Goal: Task Accomplishment & Management: Use online tool/utility

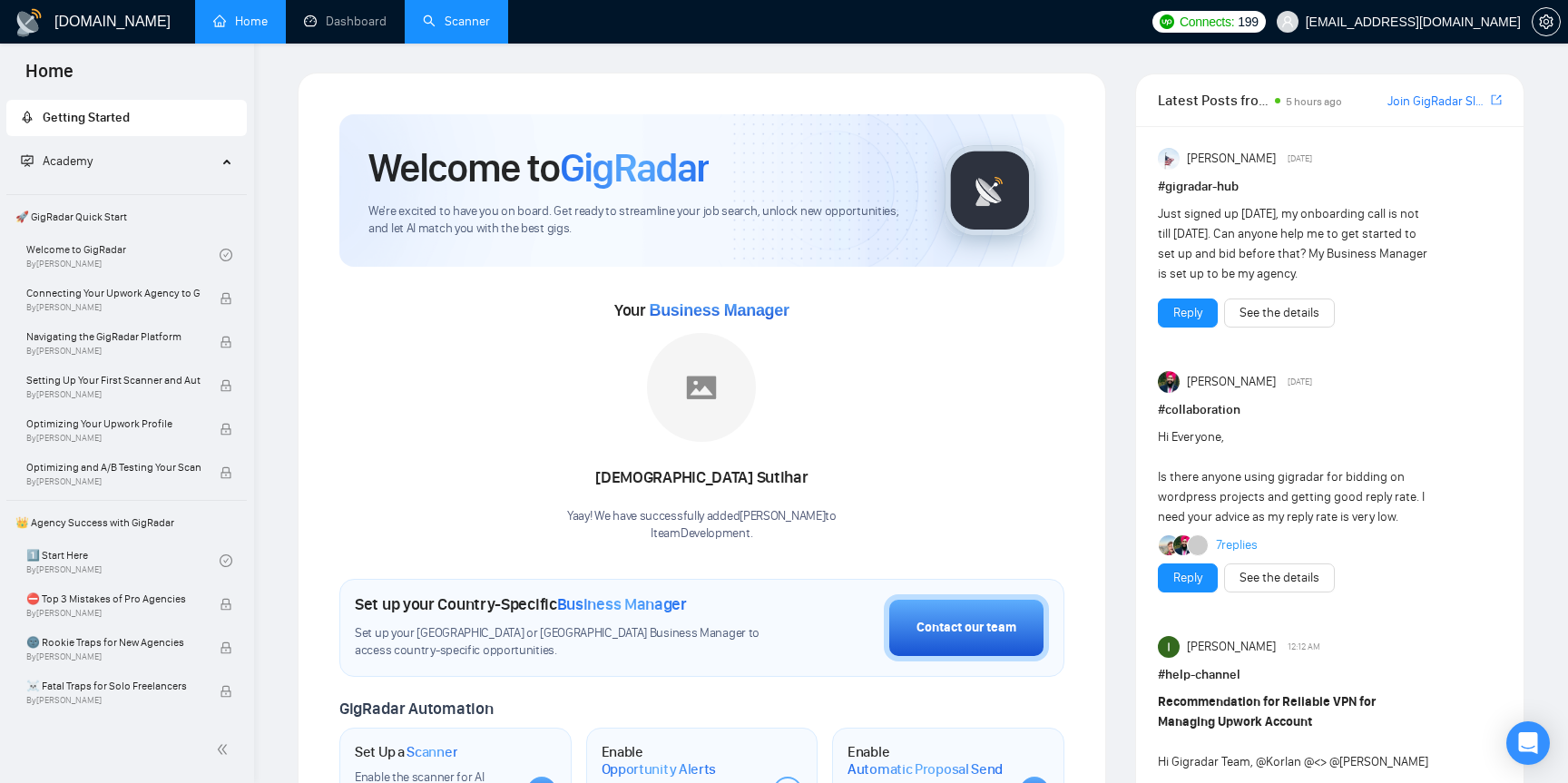
click at [463, 29] on link "Scanner" at bounding box center [456, 21] width 68 height 16
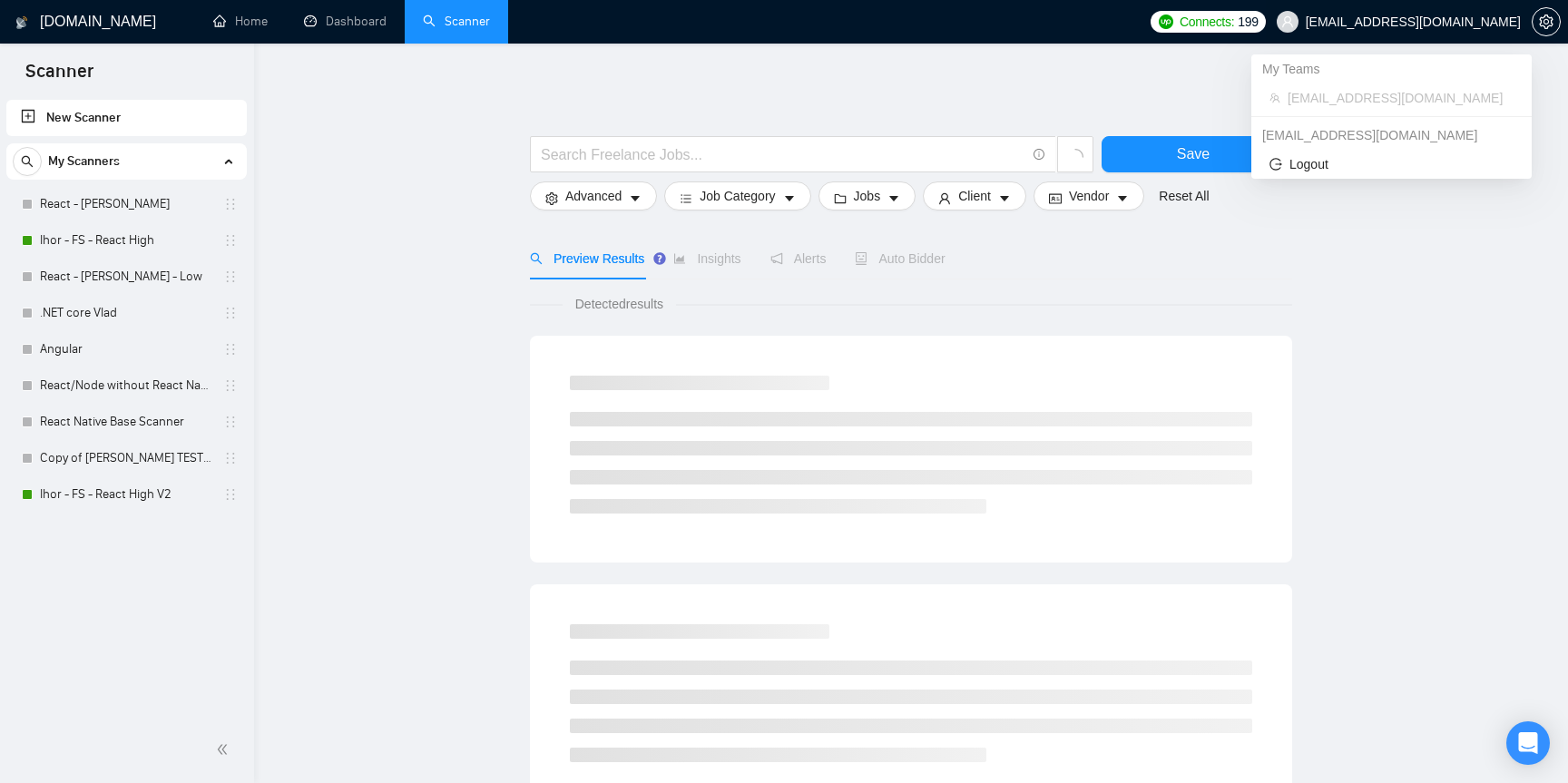
click at [1319, 10] on span "[EMAIL_ADDRESS][DOMAIN_NAME]" at bounding box center [1398, 21] width 265 height 58
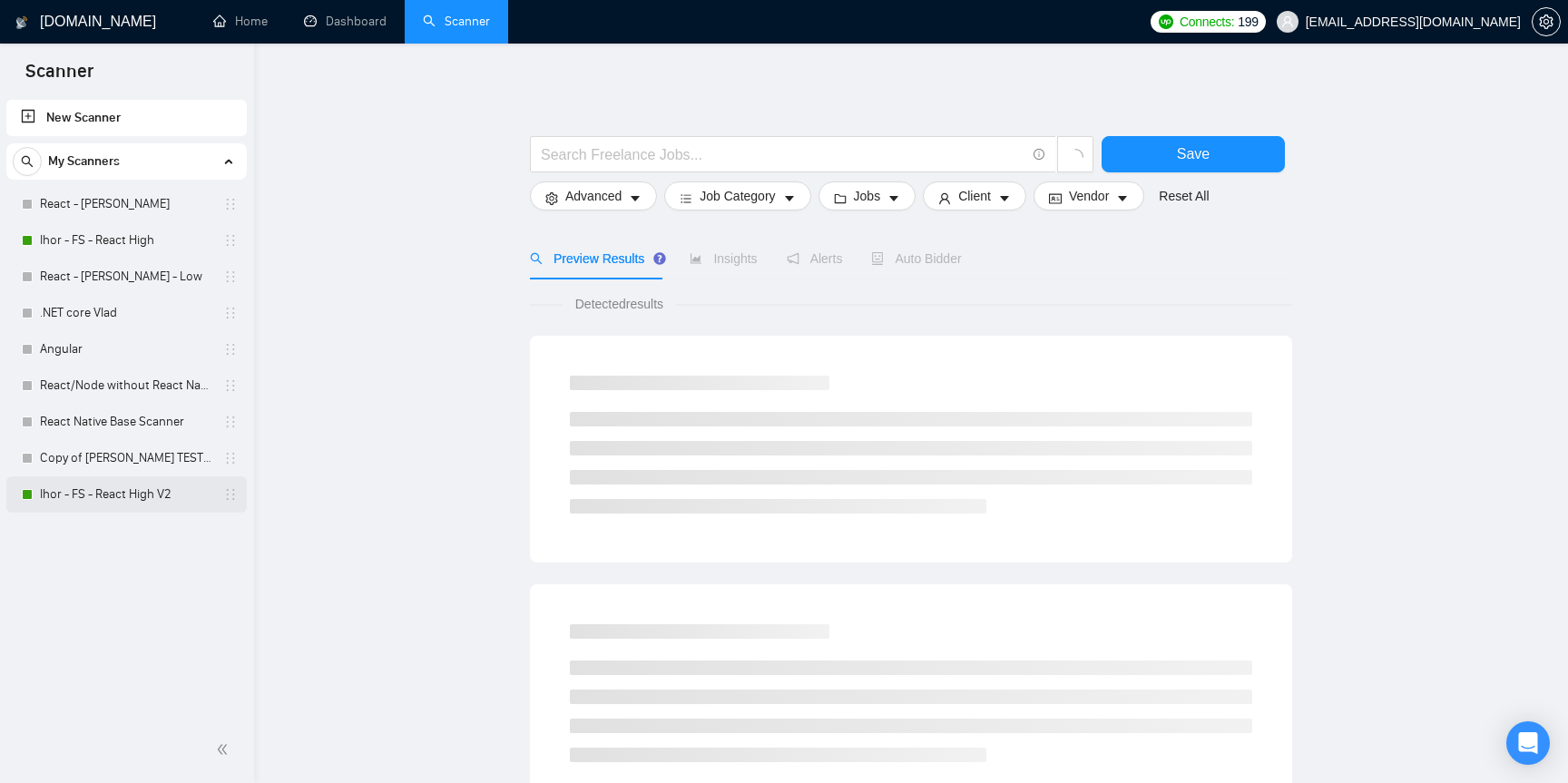
click at [130, 503] on link "Ihor - FS - React High V2" at bounding box center [126, 494] width 172 height 36
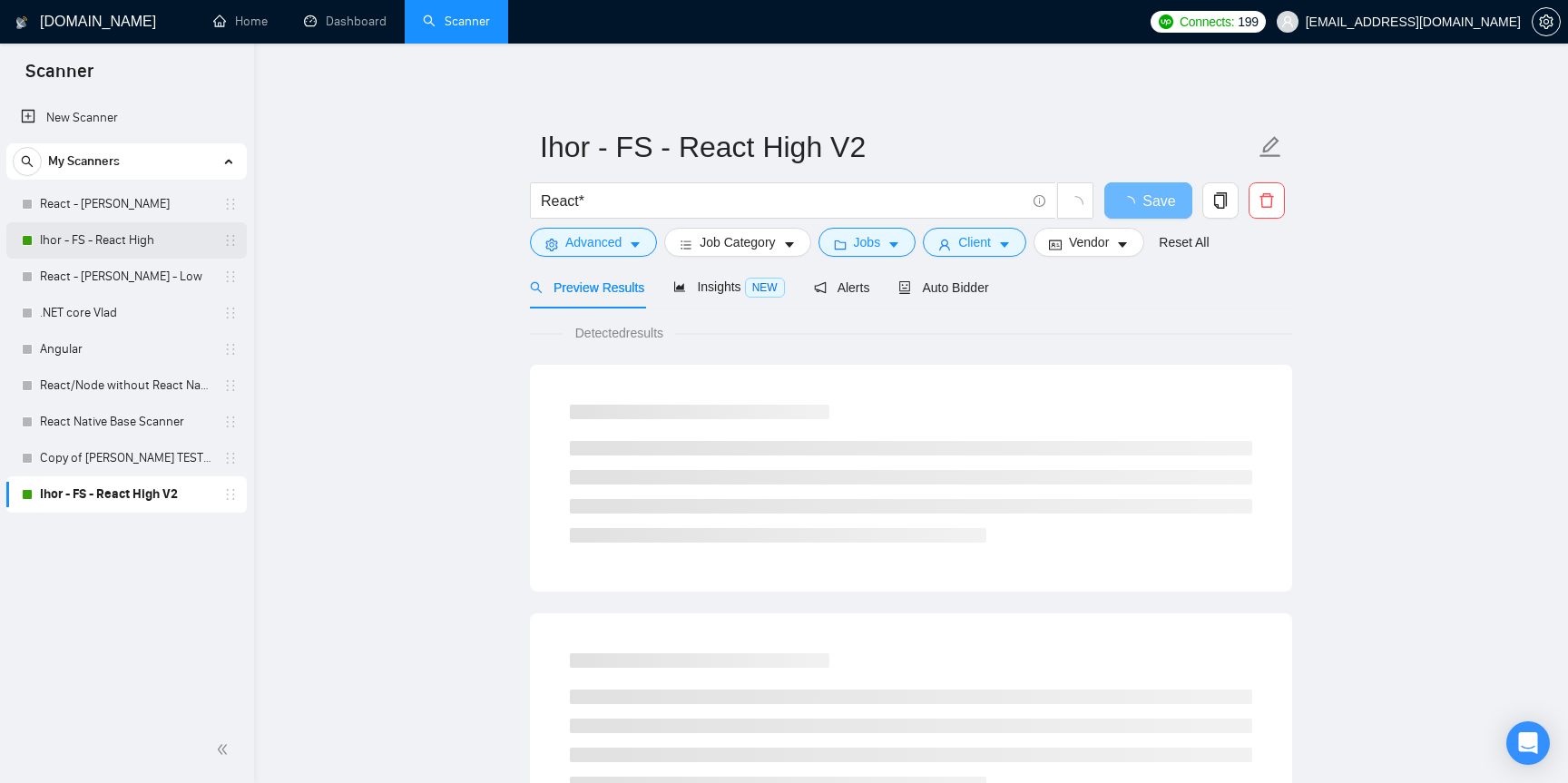
click at [149, 244] on link "Ihor - FS - React High" at bounding box center [126, 240] width 172 height 36
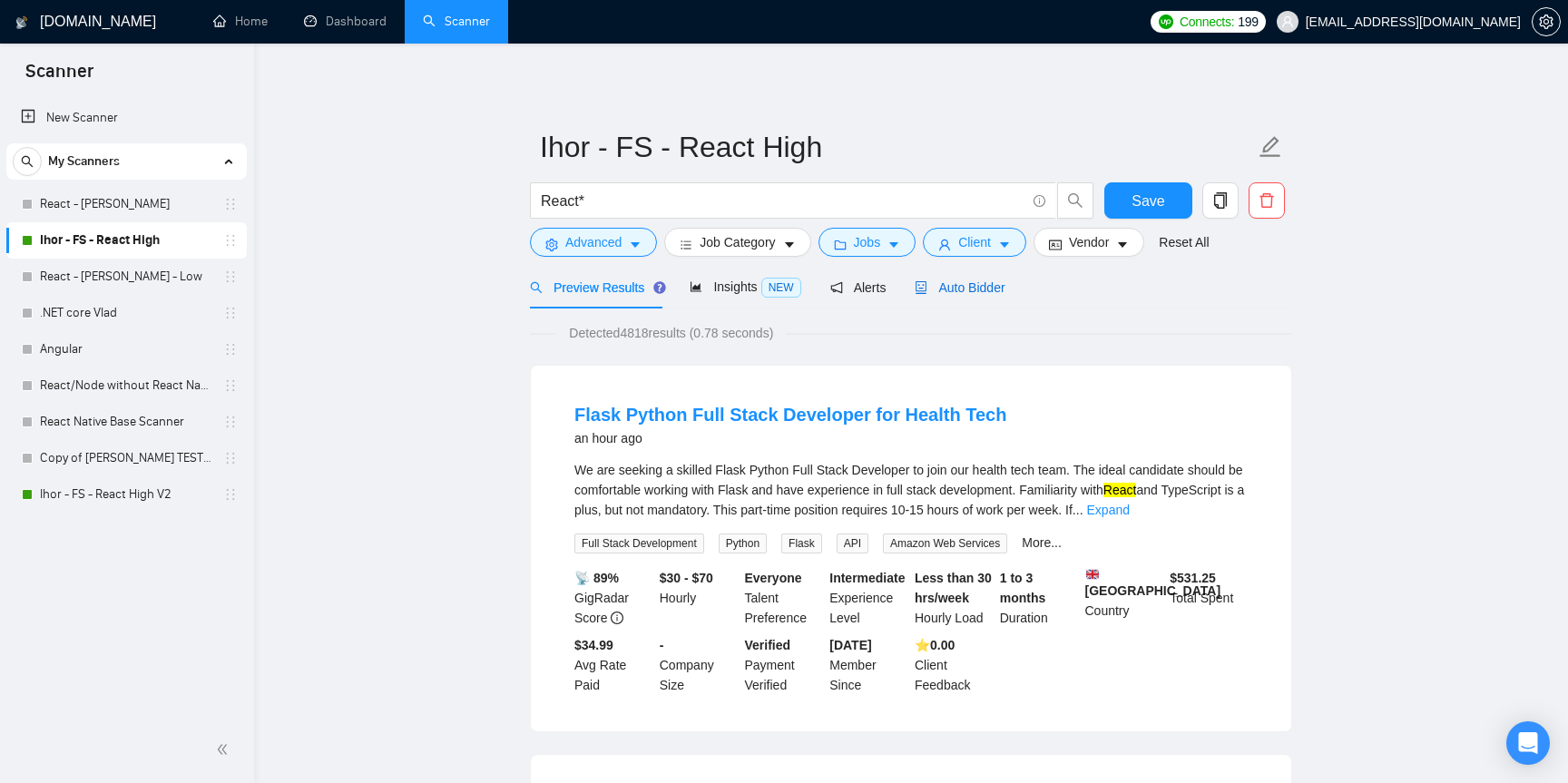
click at [994, 292] on span "Auto Bidder" at bounding box center [958, 288] width 90 height 15
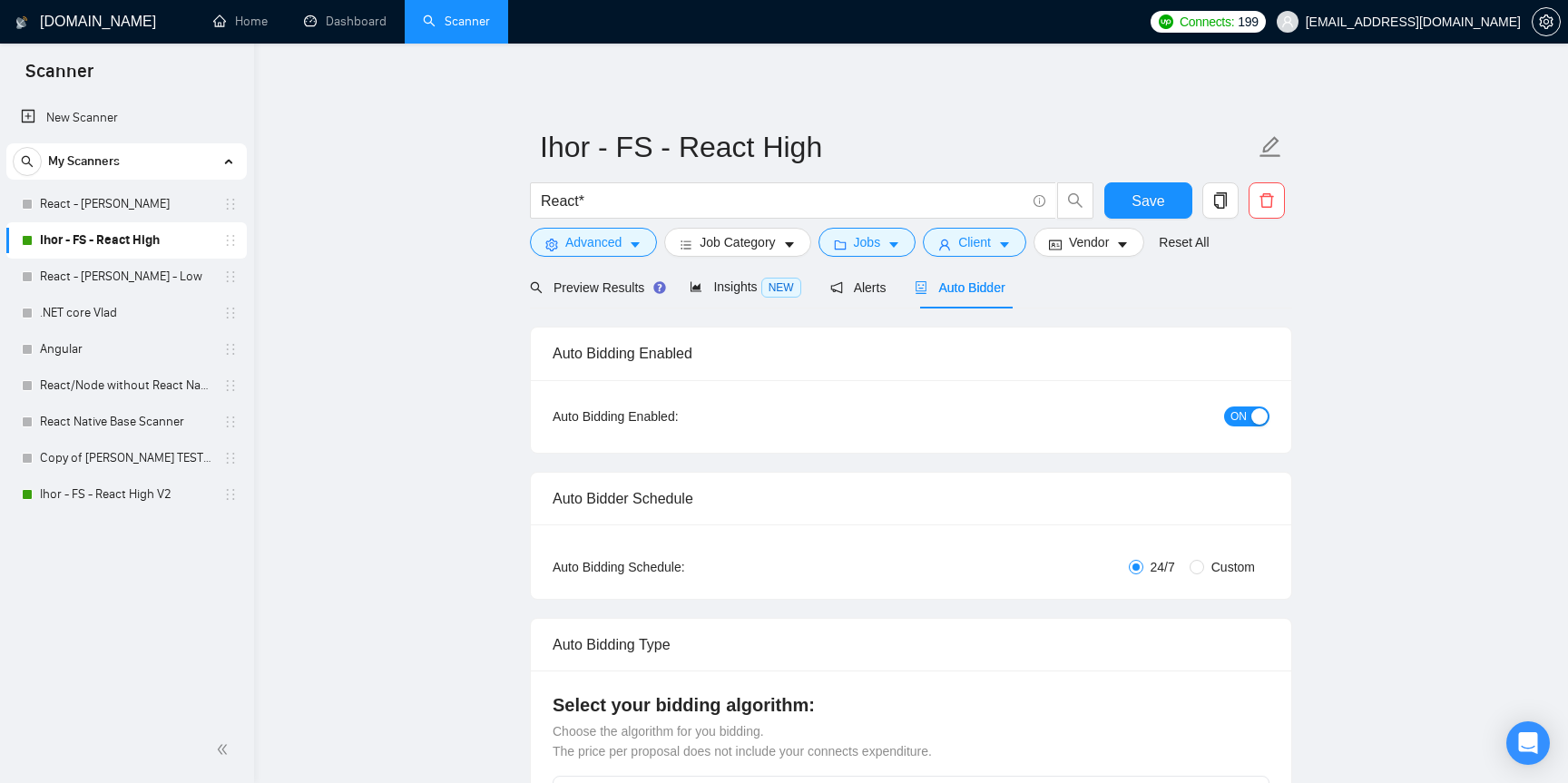
click at [1255, 418] on div "button" at bounding box center [1259, 416] width 17 height 17
click at [123, 499] on link "Ihor - FS - React High V2" at bounding box center [126, 494] width 172 height 36
click at [1144, 214] on button "Save" at bounding box center [1147, 200] width 88 height 36
click at [131, 505] on link "Ihor - FS - React High V2" at bounding box center [126, 494] width 172 height 36
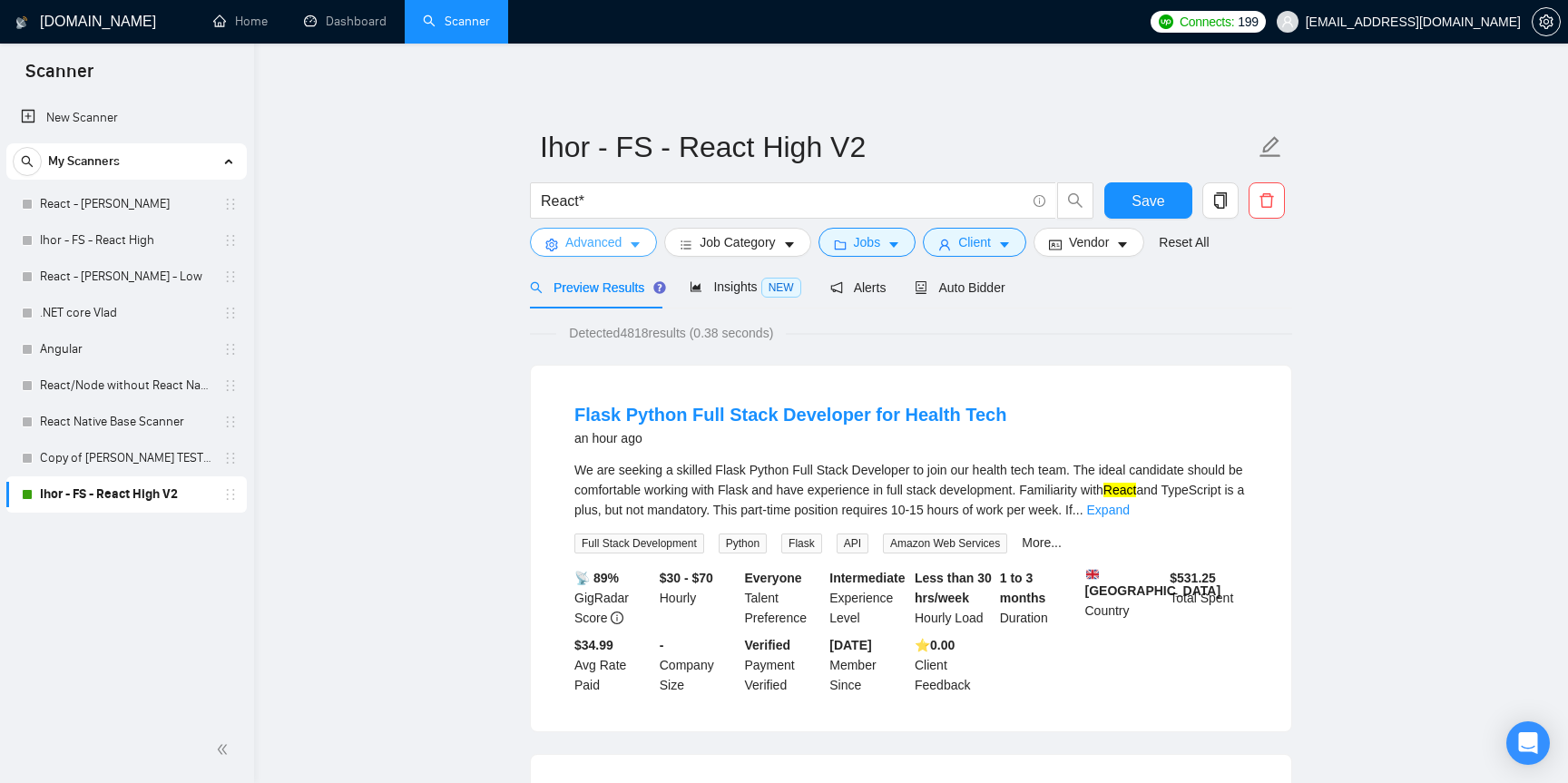
click at [641, 243] on icon "caret-down" at bounding box center [636, 245] width 13 height 13
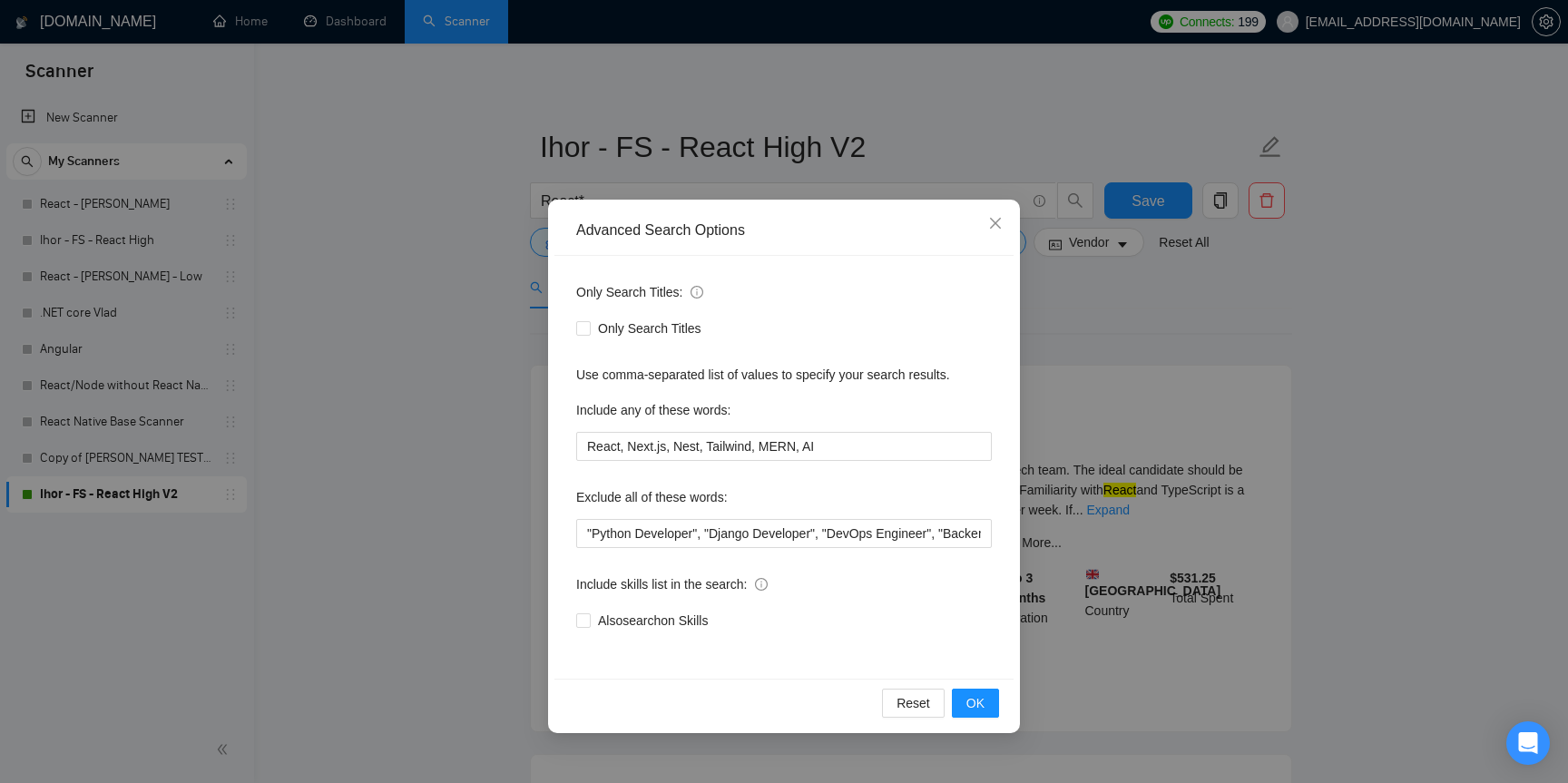
click at [1199, 308] on div "Advanced Search Options Only Search Titles: Only Search Titles Use comma-separa…" at bounding box center [784, 392] width 1568 height 783
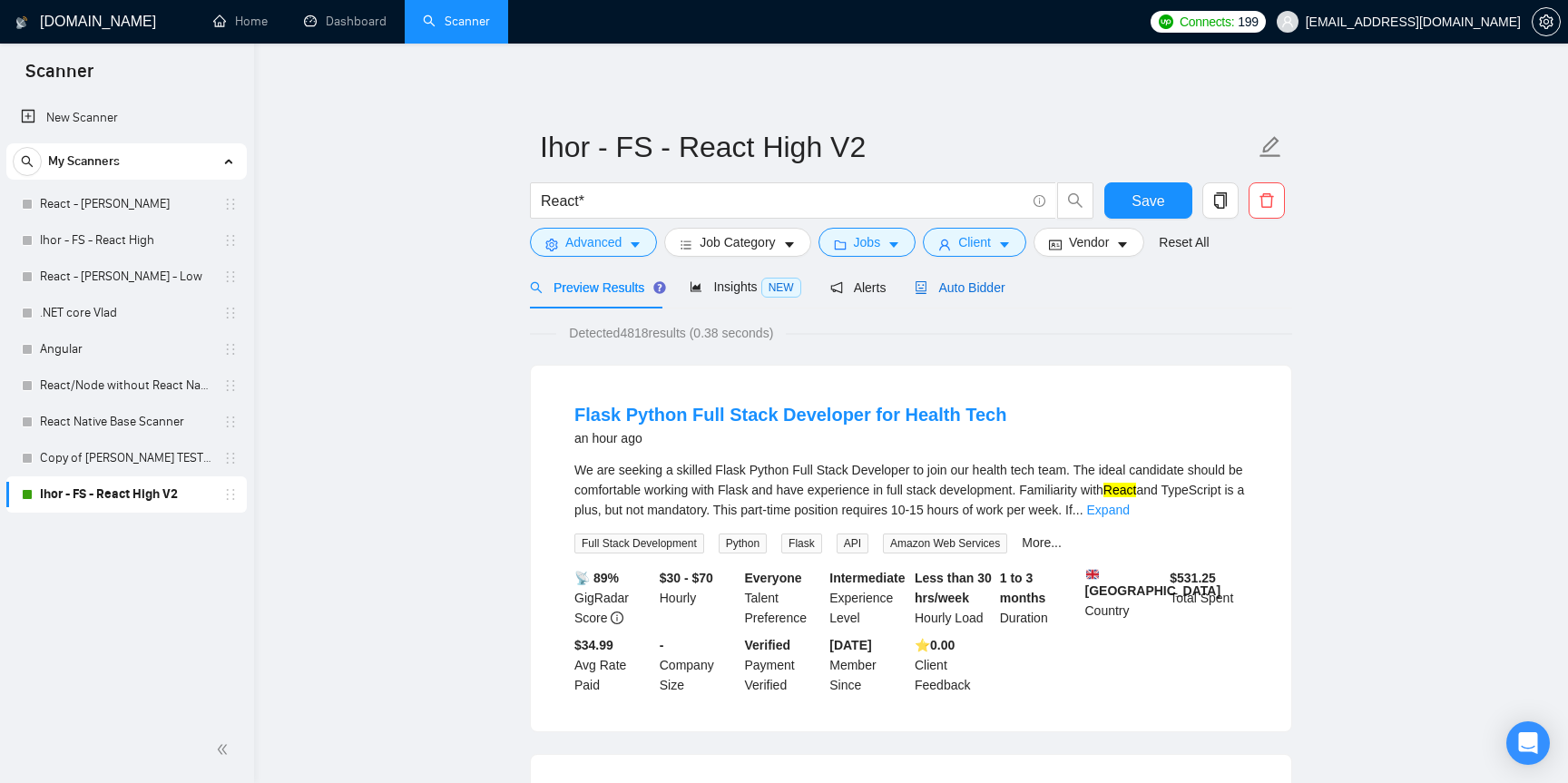
click at [962, 292] on span "Auto Bidder" at bounding box center [958, 288] width 90 height 15
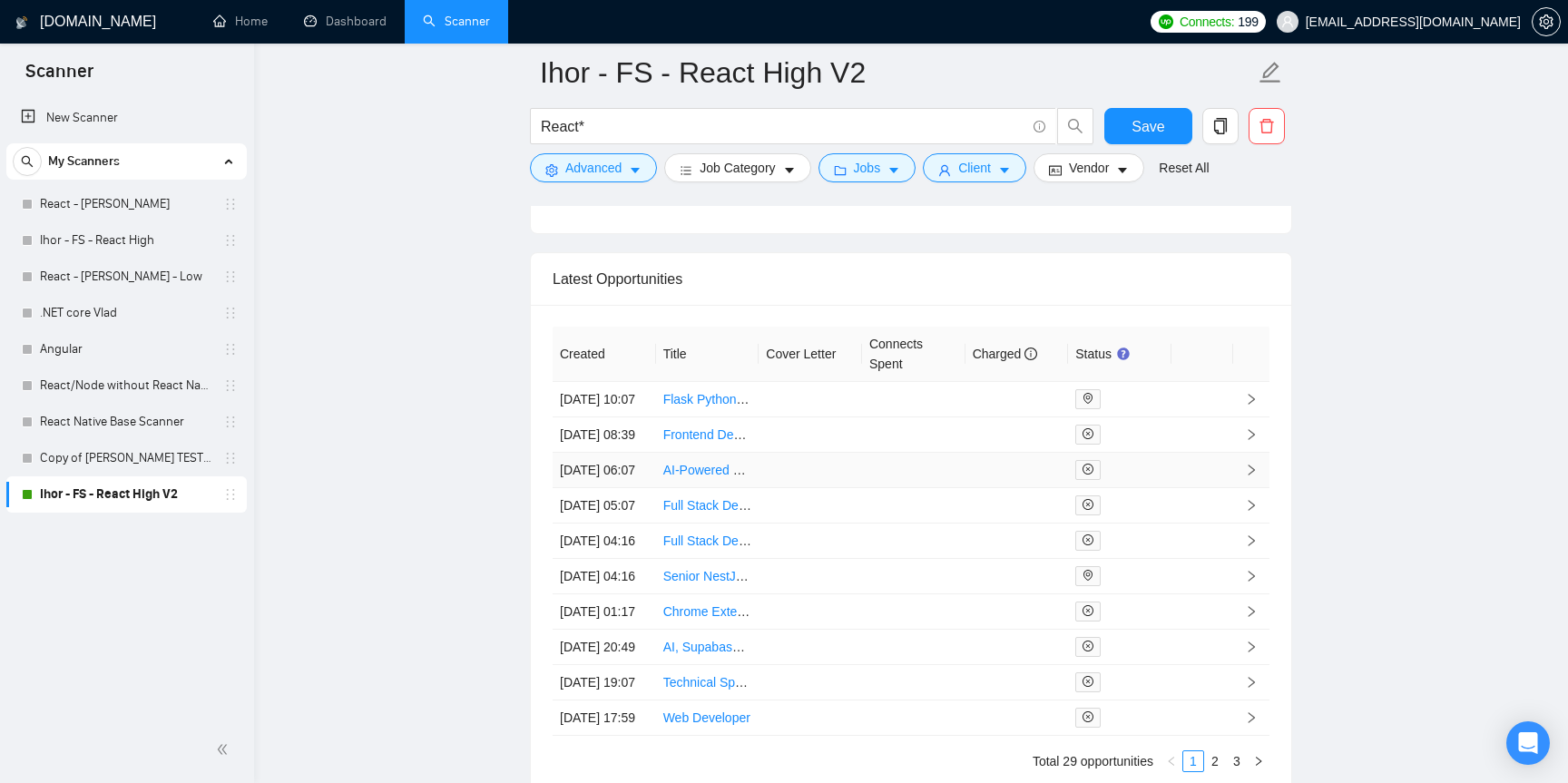
scroll to position [4363, 0]
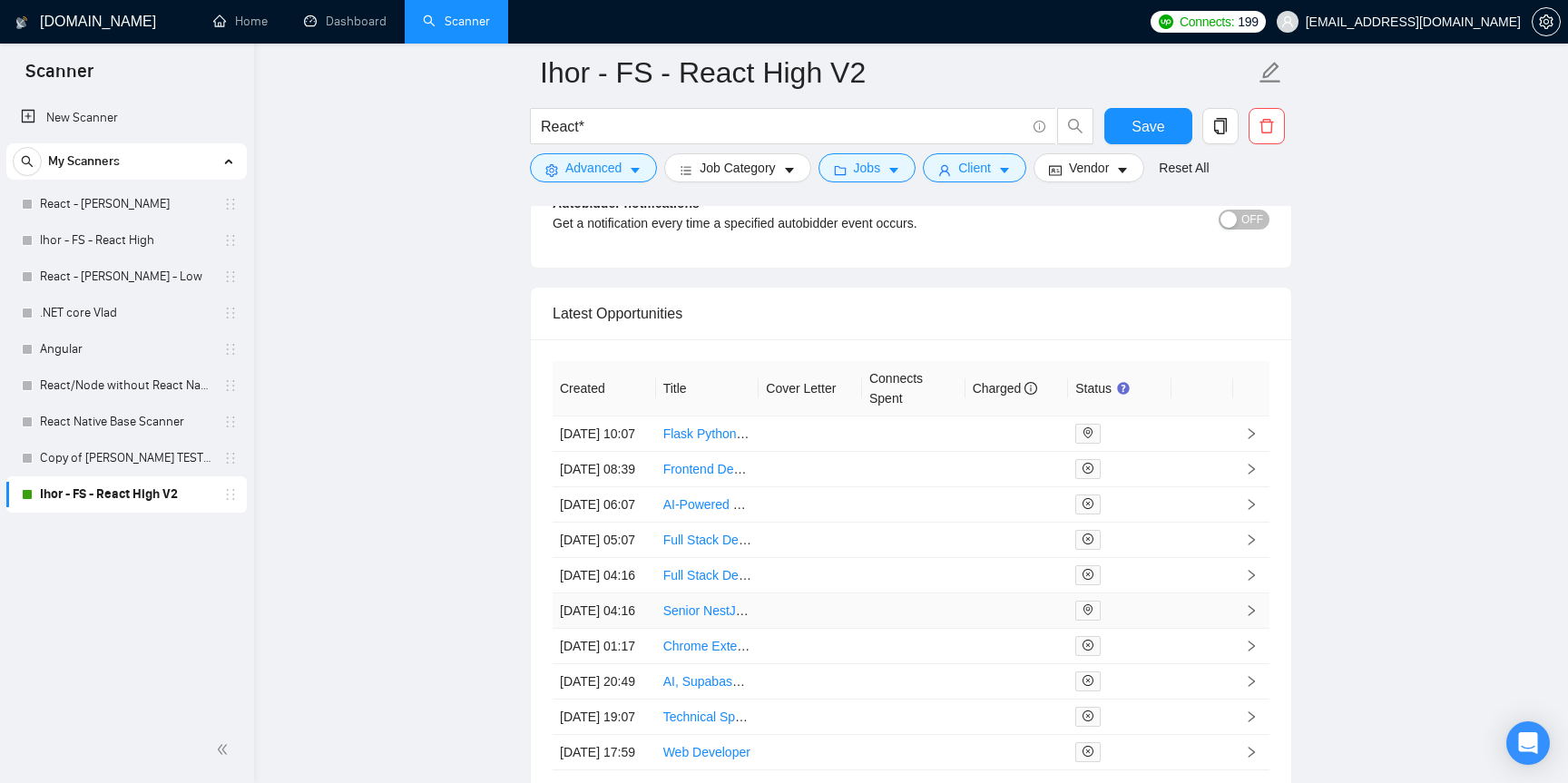
click at [714, 618] on link "Senior NestJS + Next.js + React Engineer(s)" at bounding box center [789, 611] width 252 height 15
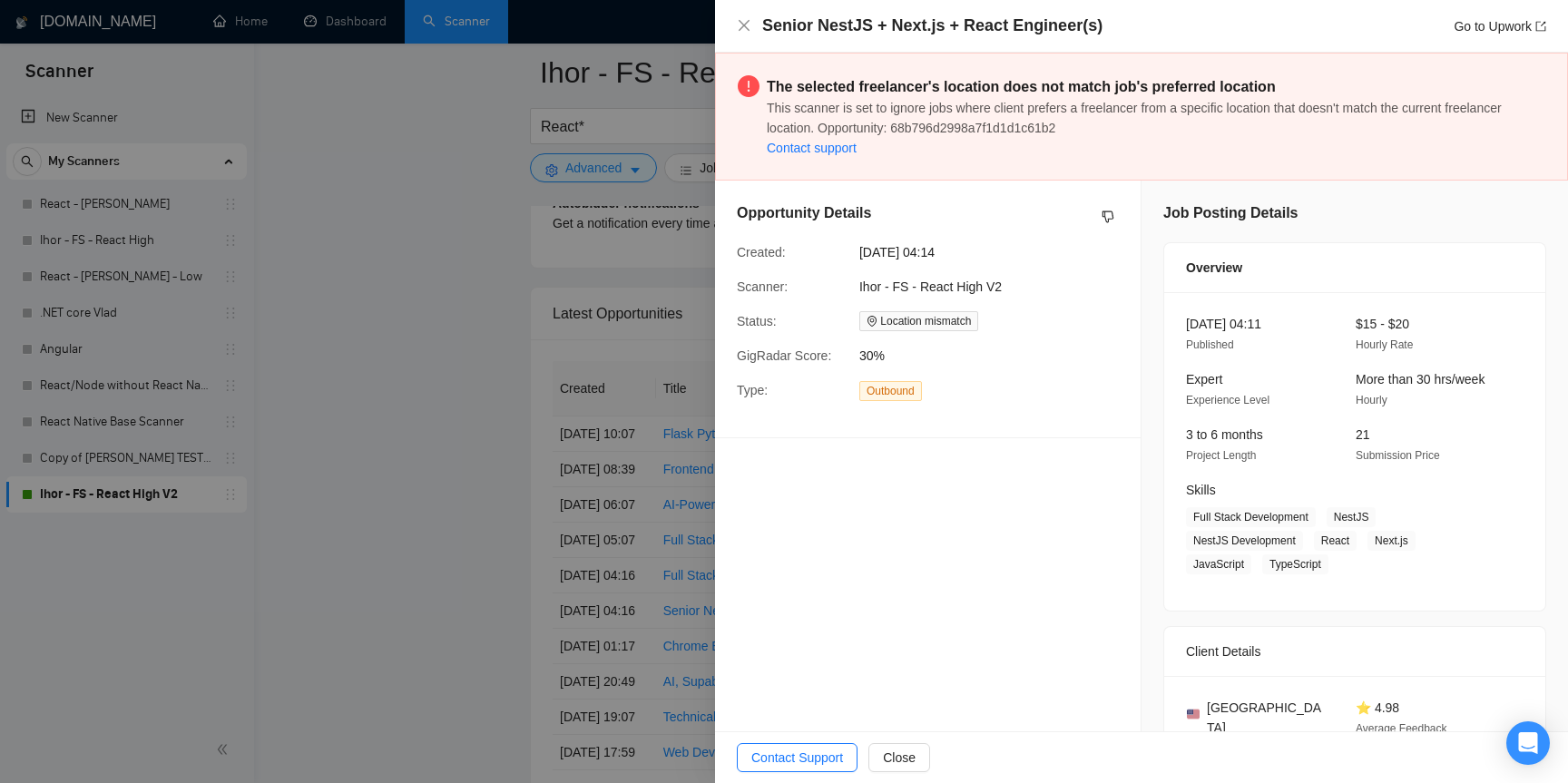
click at [402, 201] on div at bounding box center [784, 392] width 1568 height 783
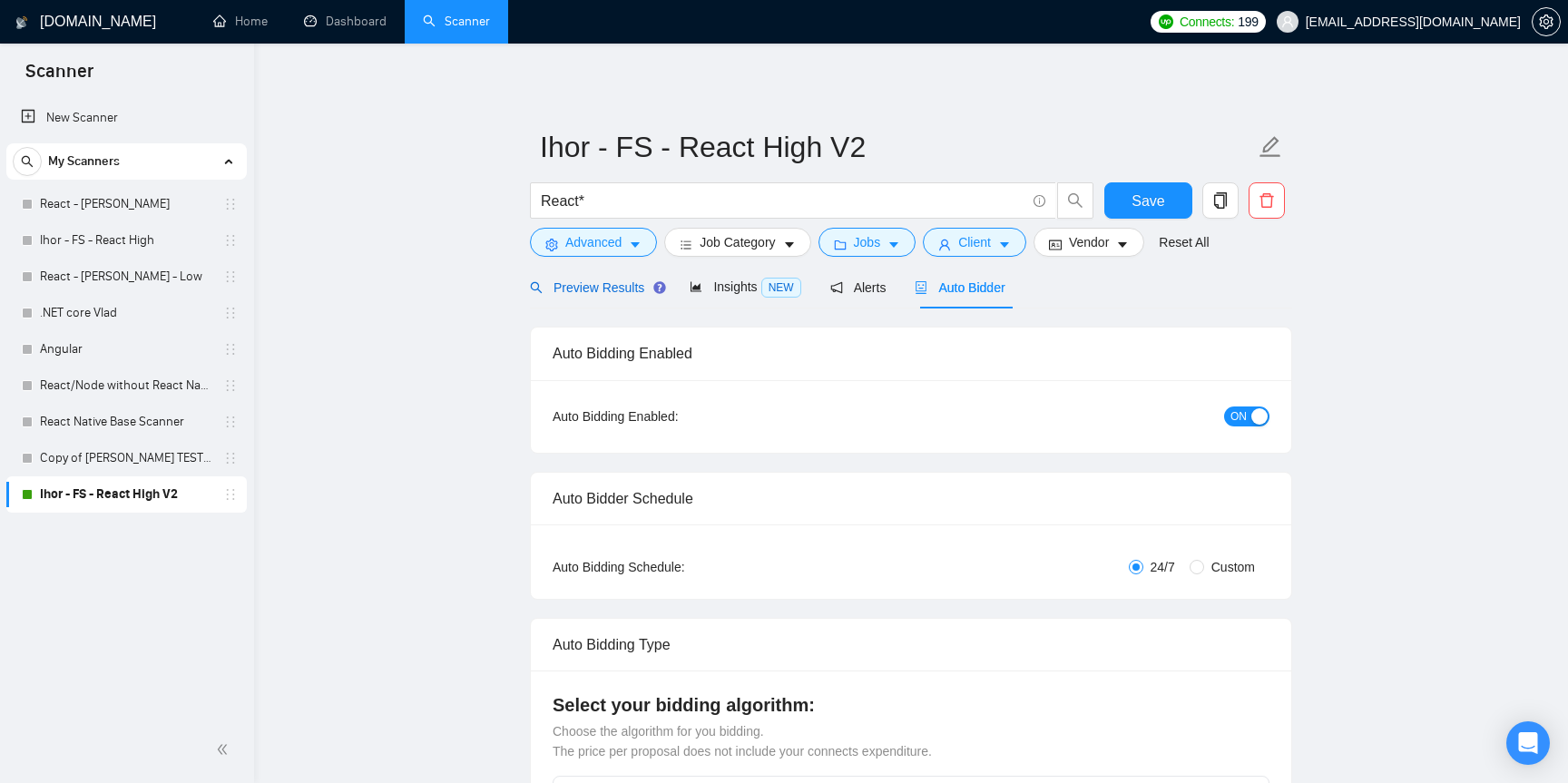
click at [580, 282] on span "Preview Results" at bounding box center [595, 288] width 130 height 15
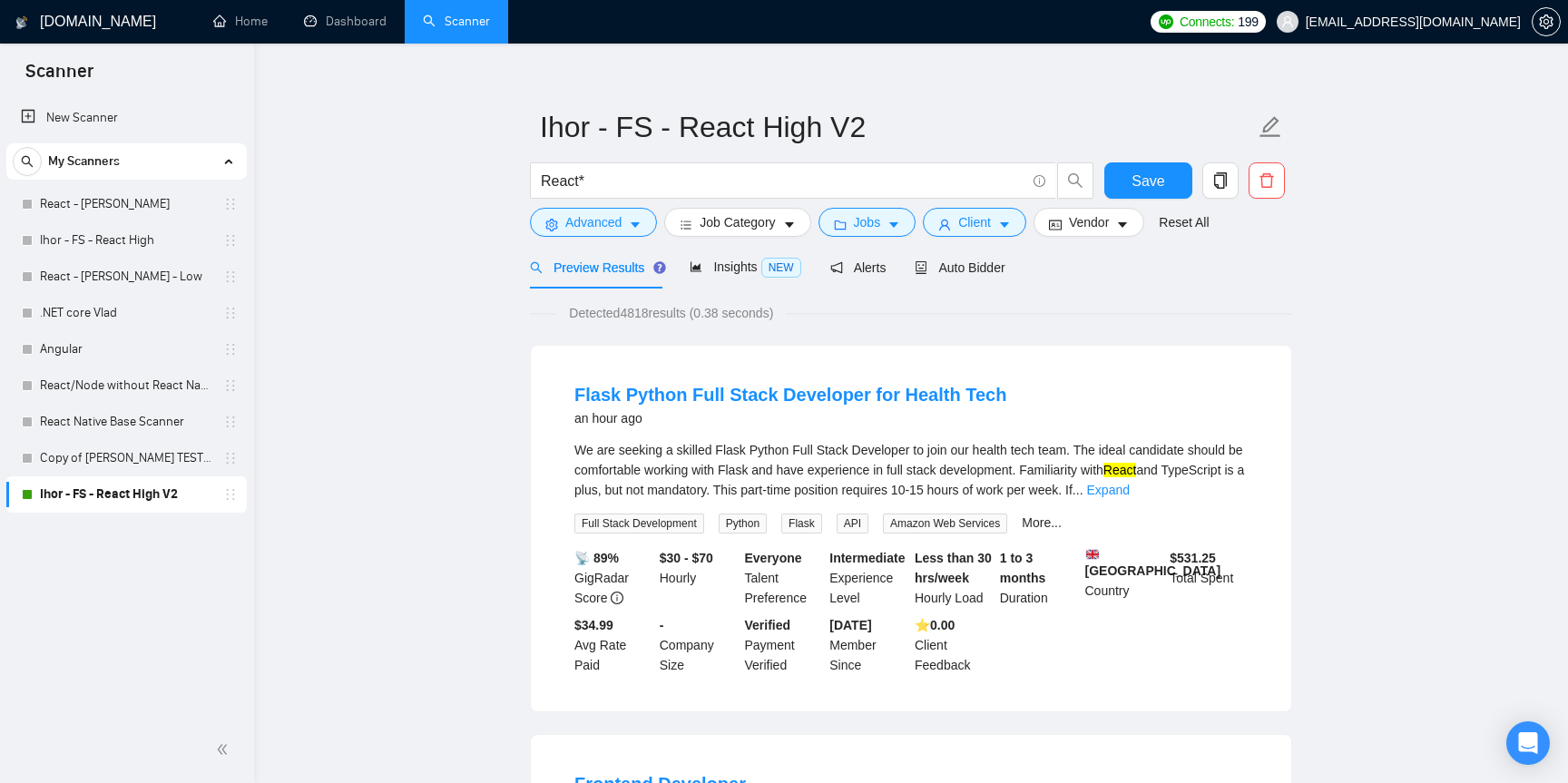
scroll to position [12, 0]
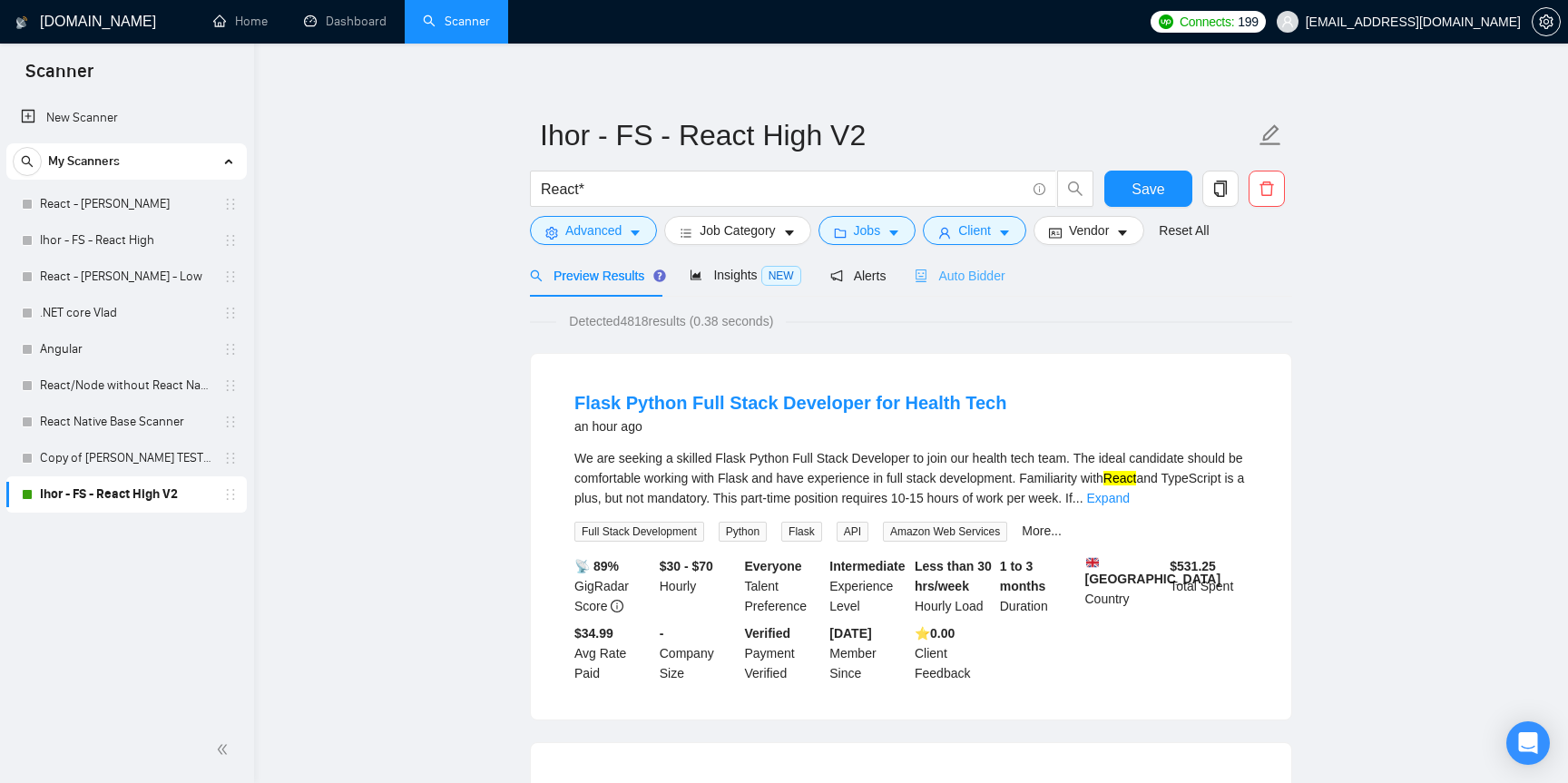
click at [953, 263] on div "Auto Bidder" at bounding box center [958, 276] width 90 height 43
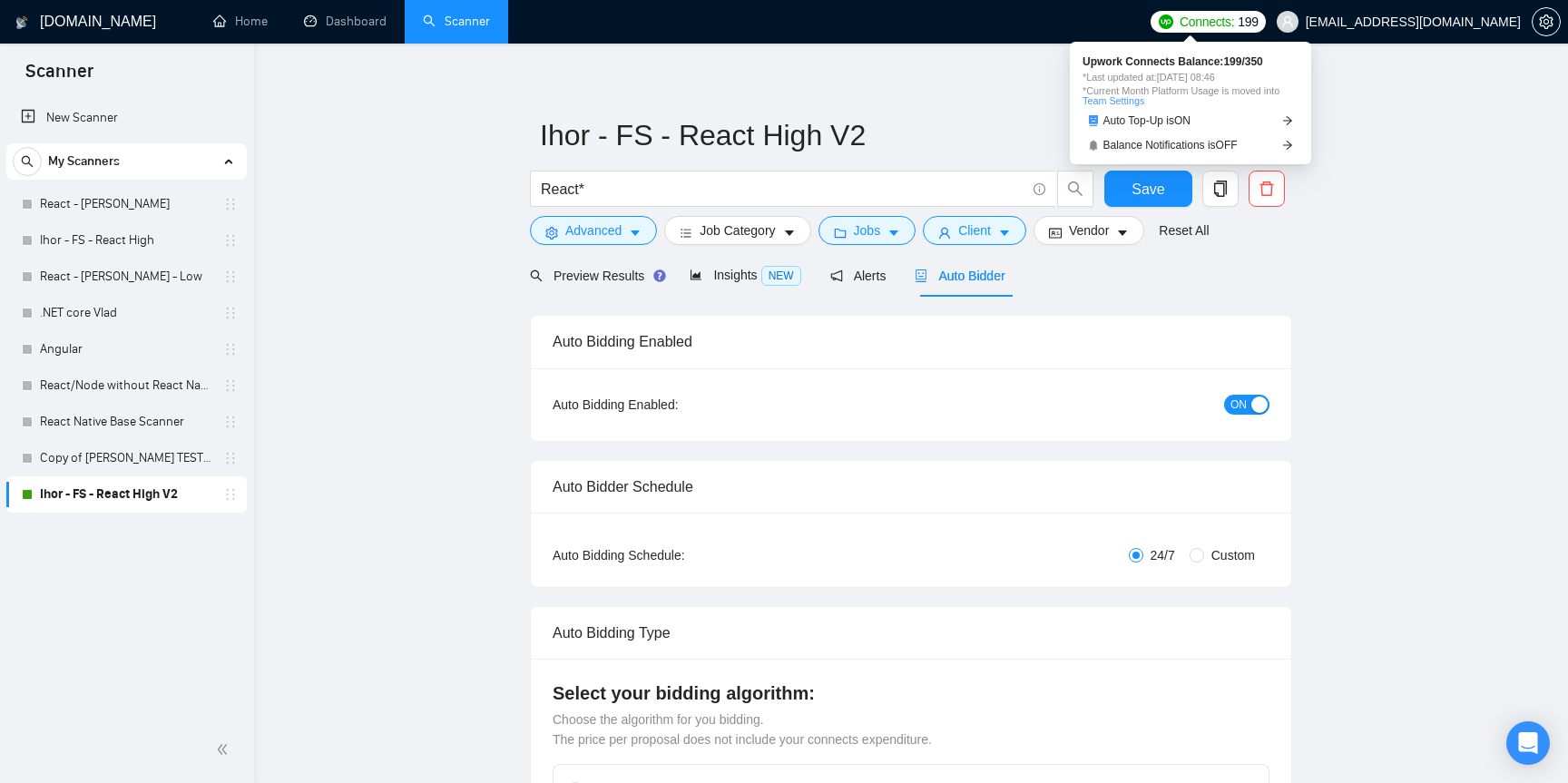
click at [1200, 22] on span "Connects:" at bounding box center [1206, 22] width 55 height 20
click at [1193, 15] on span "Connects:" at bounding box center [1206, 22] width 55 height 20
click at [1115, 101] on link "Team Settings" at bounding box center [1113, 101] width 62 height 11
